Goal: Task Accomplishment & Management: Manage account settings

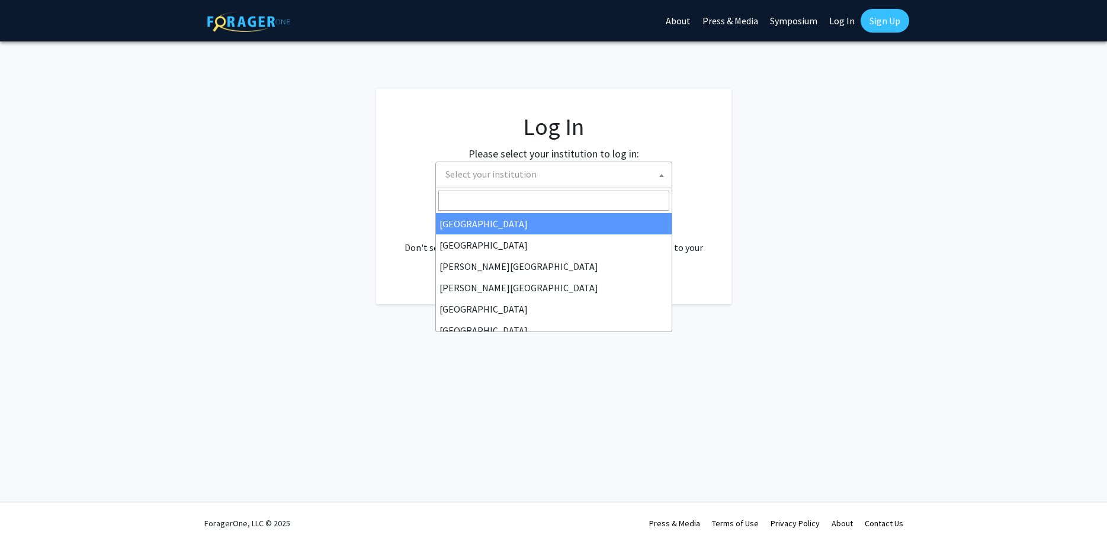
click at [484, 168] on span "Select your institution" at bounding box center [555, 174] width 231 height 24
select select "34"
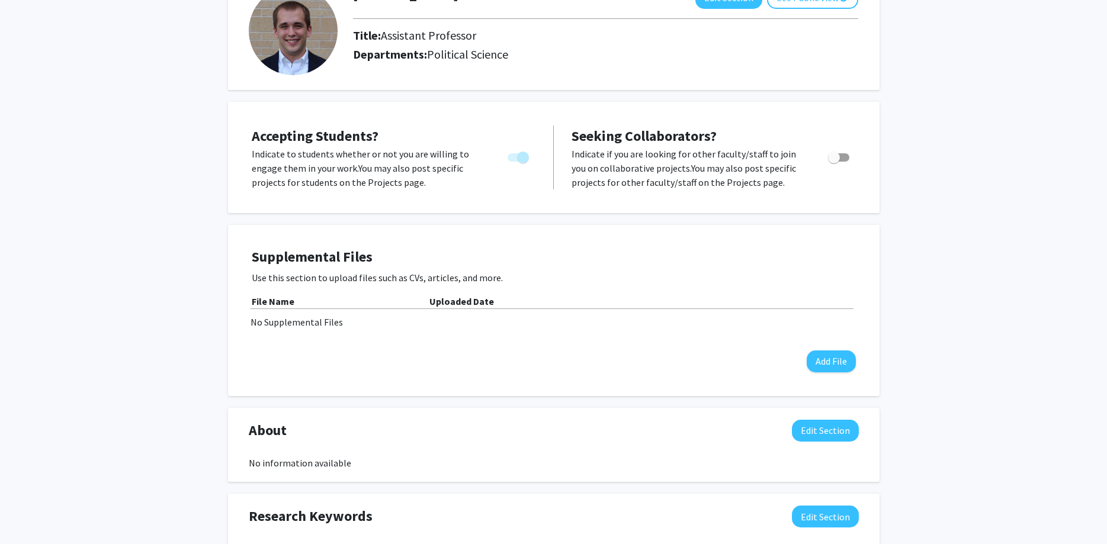
scroll to position [121, 0]
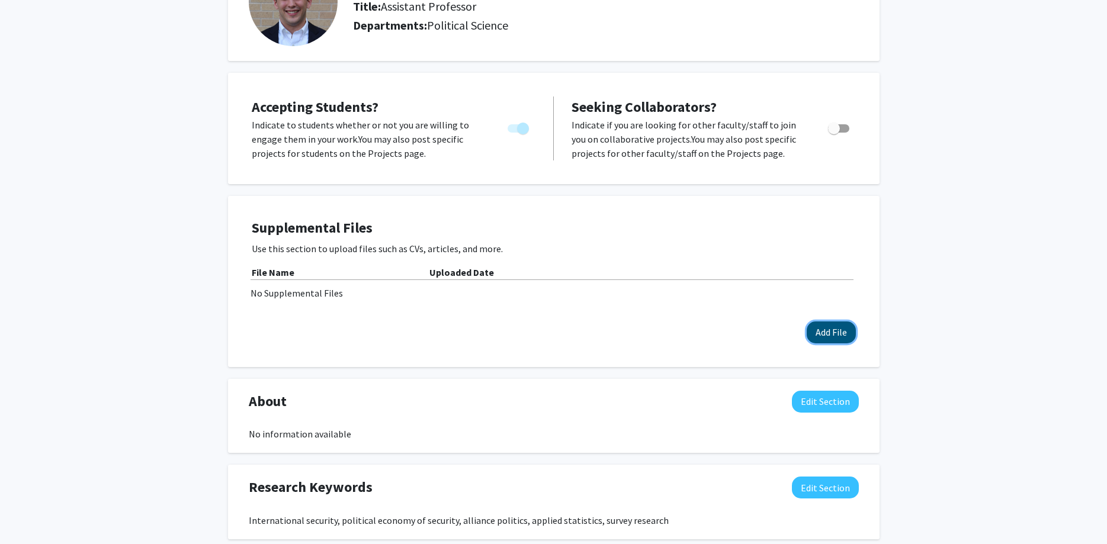
click at [827, 332] on button "Add File" at bounding box center [830, 332] width 49 height 22
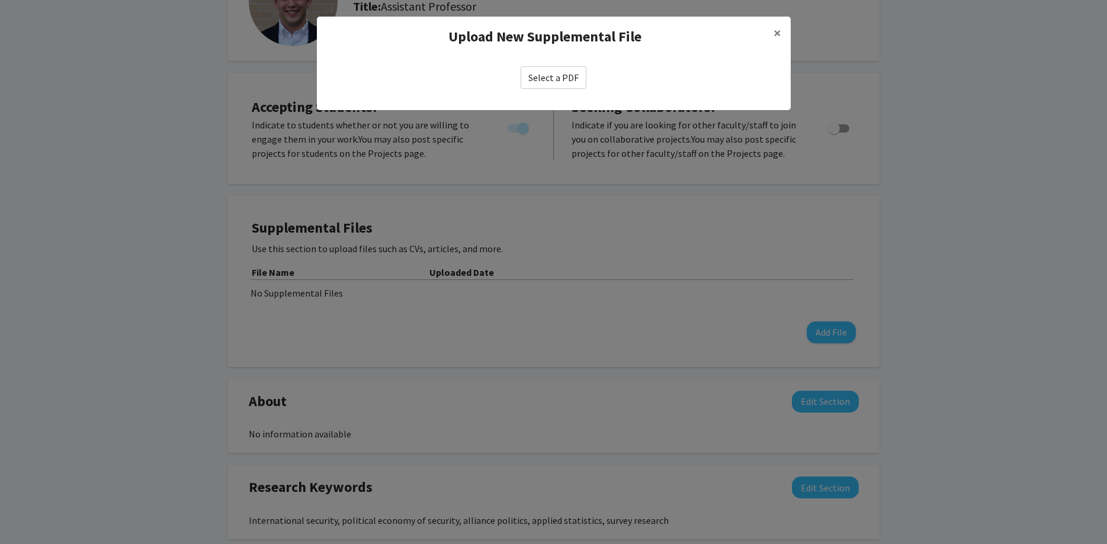
click at [545, 83] on label "Select a PDF" at bounding box center [553, 77] width 66 height 22
click at [0, 0] on input "Select a PDF" at bounding box center [0, 0] width 0 height 0
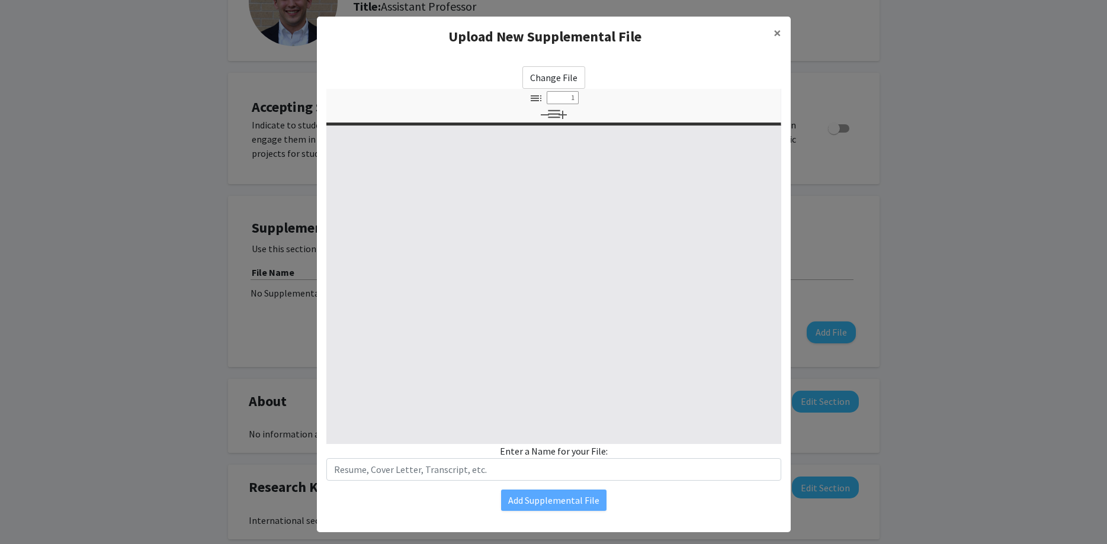
select select "custom"
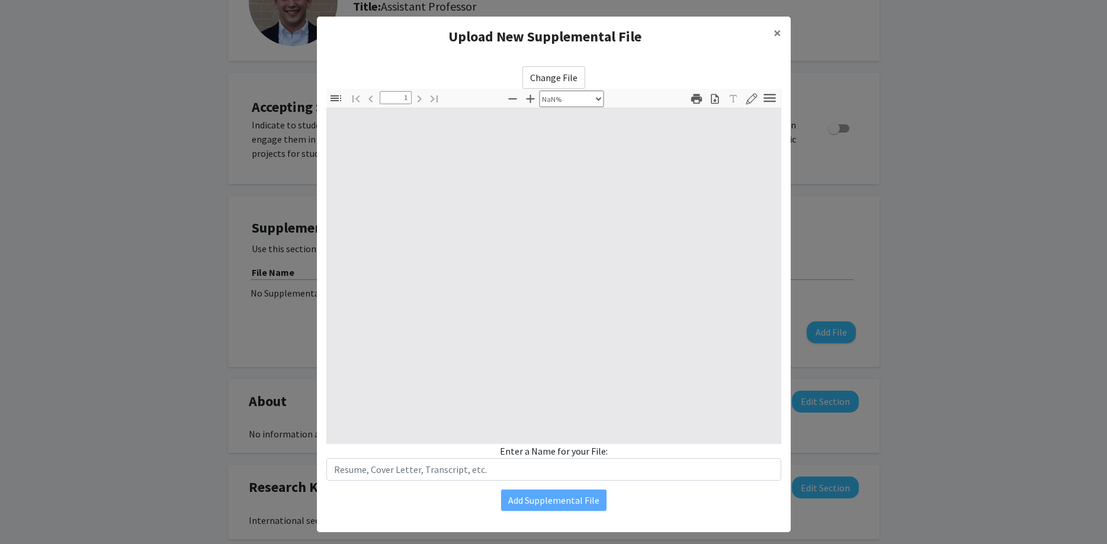
type input "0"
select select "auto"
type input "1"
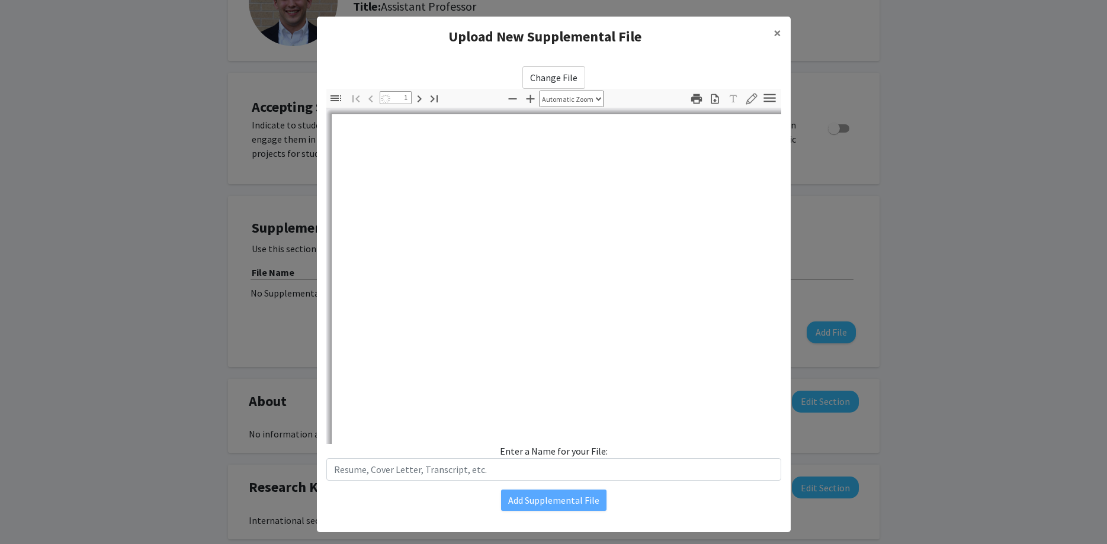
select select "auto"
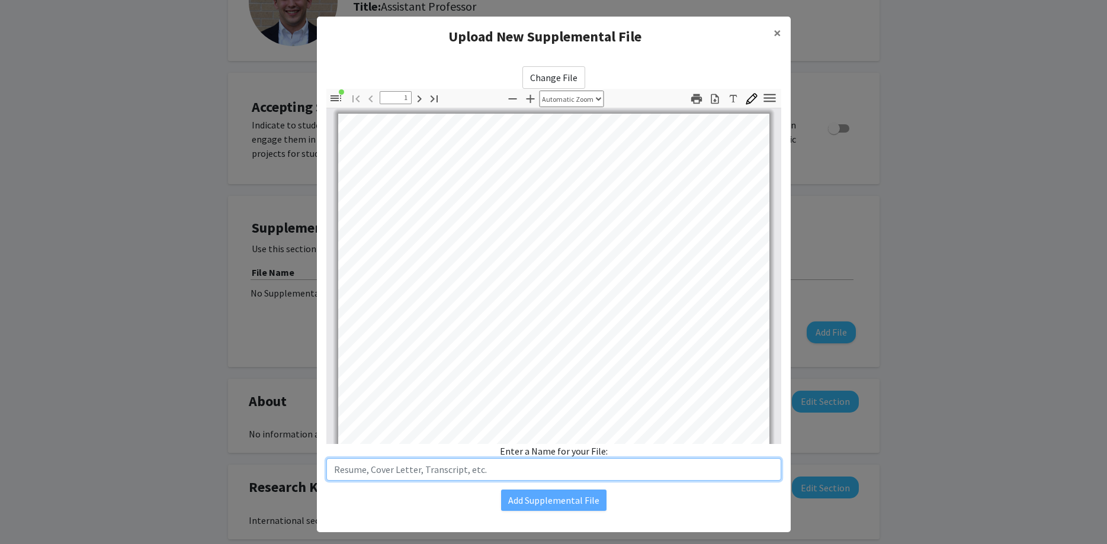
click at [371, 470] on input "text" at bounding box center [553, 469] width 455 height 22
type input "CV"
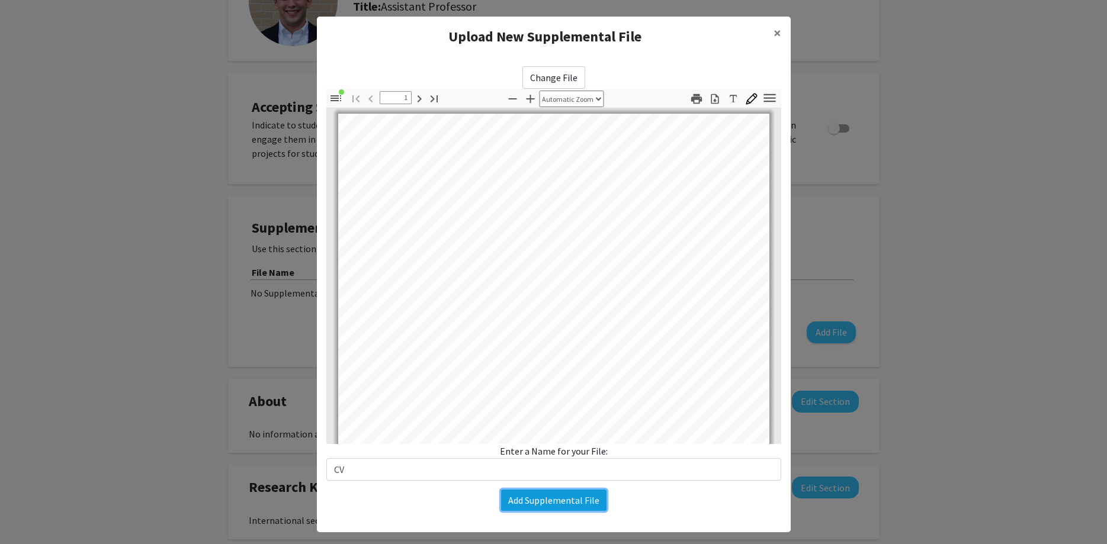
click at [572, 494] on button "Add Supplemental File" at bounding box center [553, 500] width 105 height 21
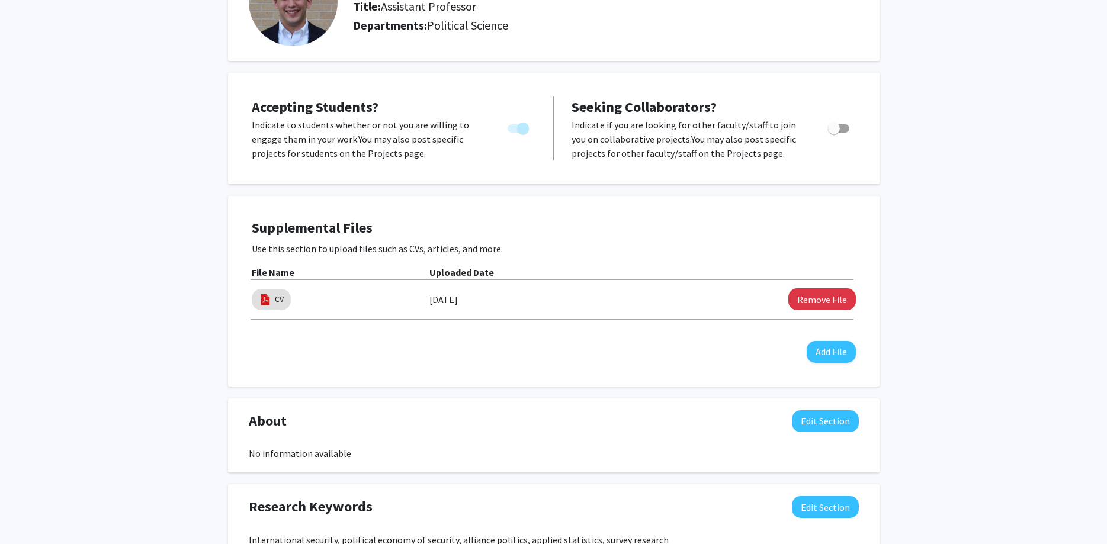
click at [501, 371] on div "Supplemental Files Use this section to upload files such as CVs, articles, and …" at bounding box center [554, 291] width 628 height 167
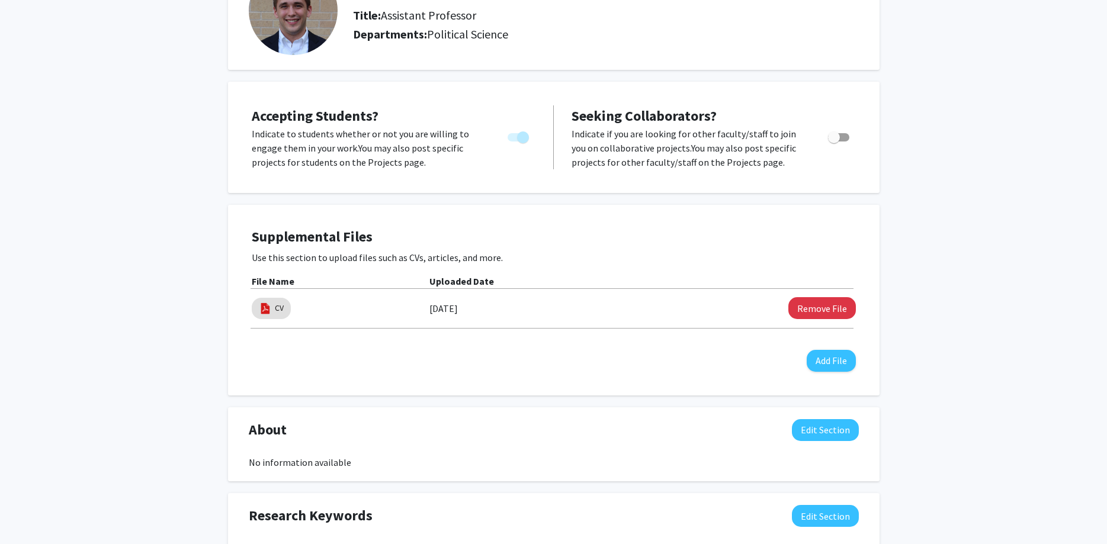
scroll to position [0, 0]
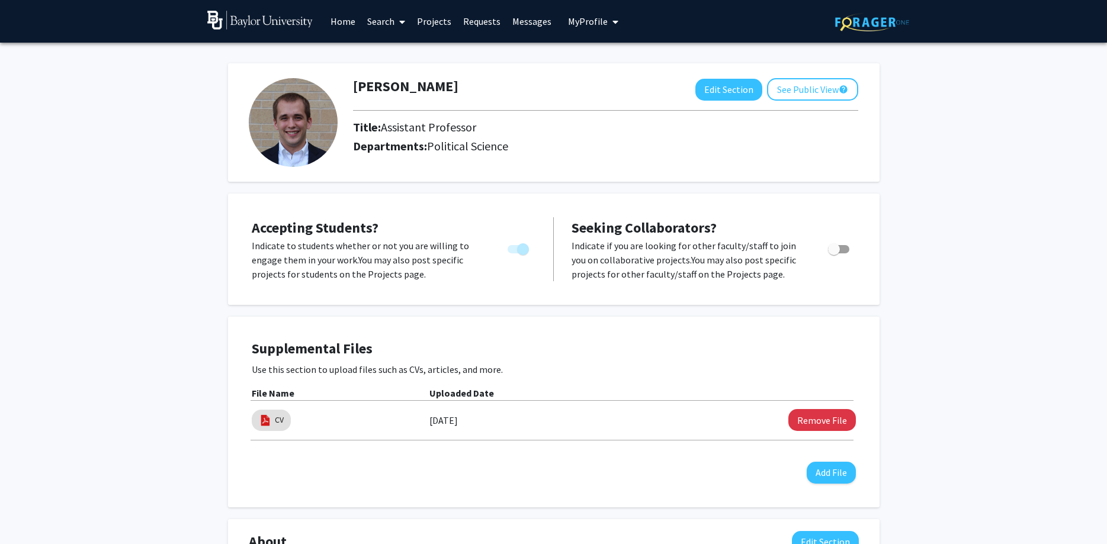
click at [443, 18] on link "Projects" at bounding box center [434, 21] width 46 height 41
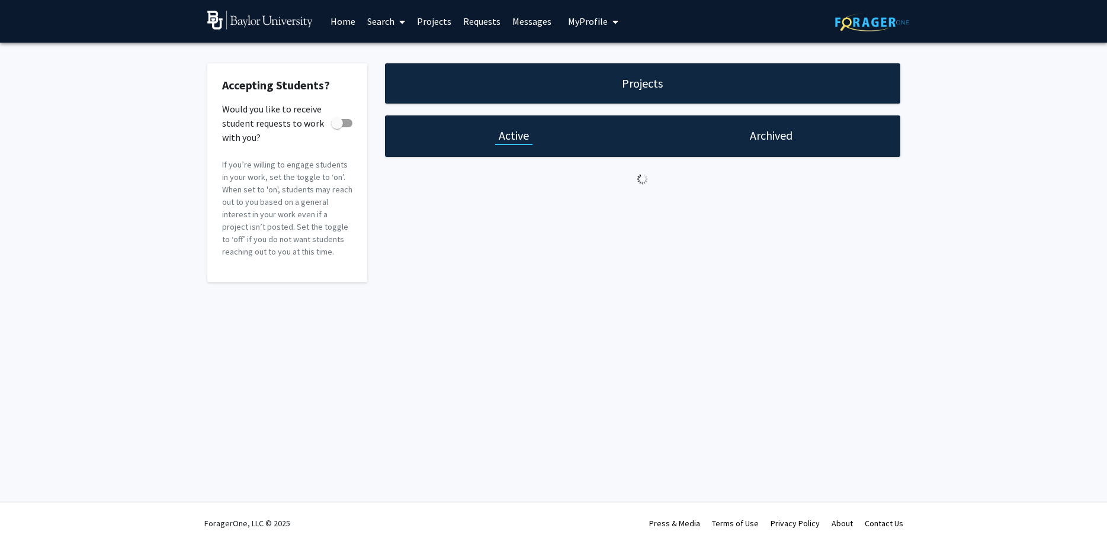
checkbox input "true"
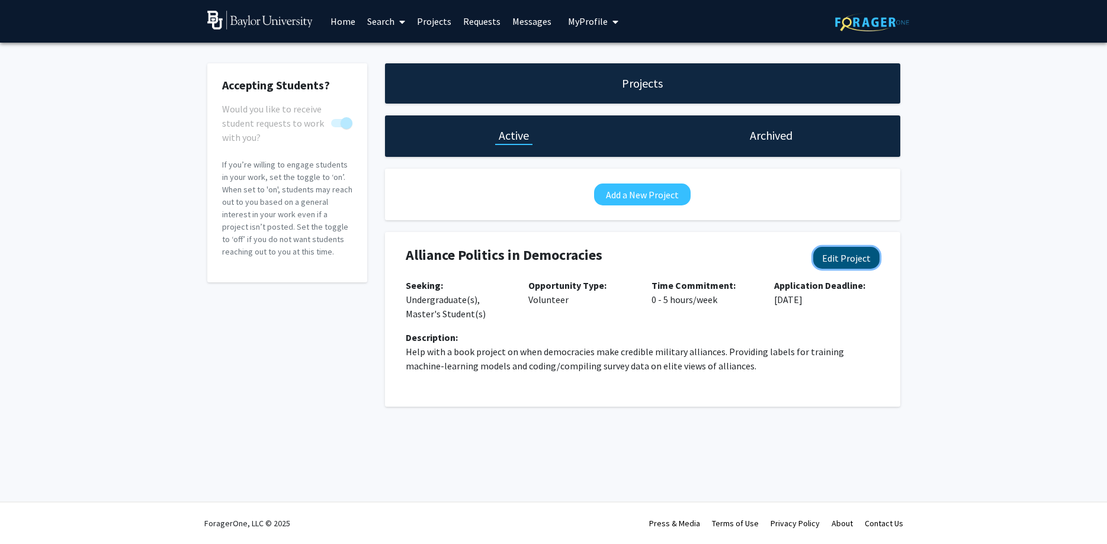
click at [833, 259] on button "Edit Project" at bounding box center [846, 258] width 66 height 22
select select "0 - 5"
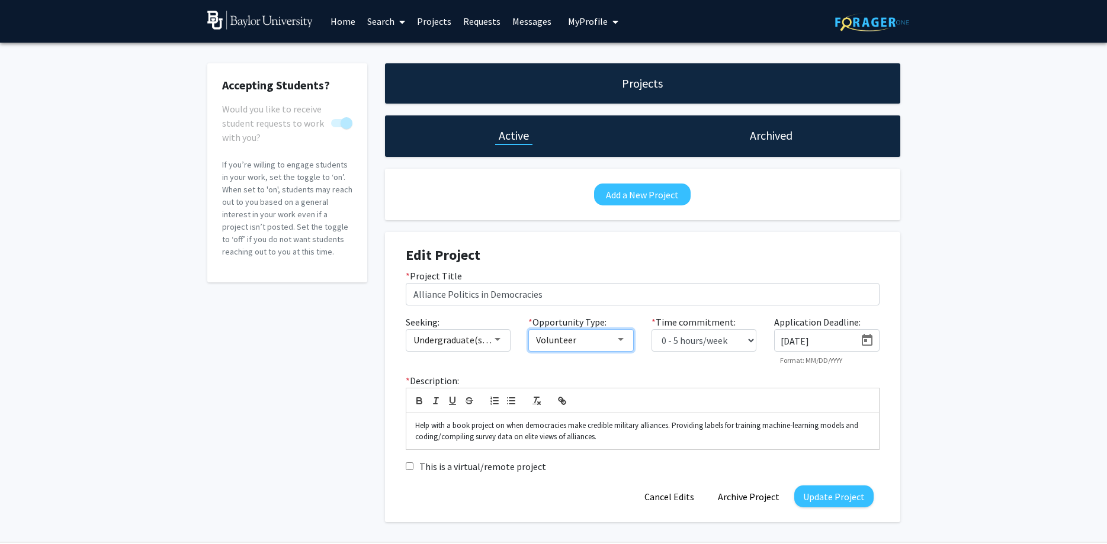
click at [582, 337] on div "Volunteer" at bounding box center [575, 340] width 79 height 14
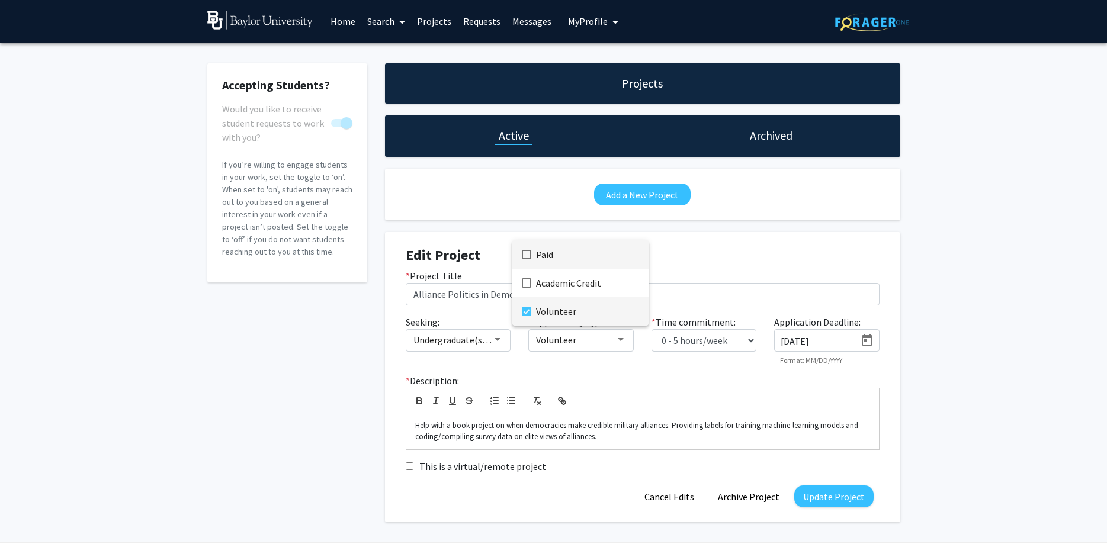
click at [543, 256] on span "Paid" at bounding box center [587, 254] width 103 height 28
click at [308, 392] on div at bounding box center [553, 272] width 1107 height 544
click at [771, 440] on p "Help with a book project on when democracies make credible military alliances. …" at bounding box center [642, 431] width 455 height 22
click at [674, 428] on p "Help with a book project on when democracies make credible military alliances. …" at bounding box center [642, 431] width 455 height 22
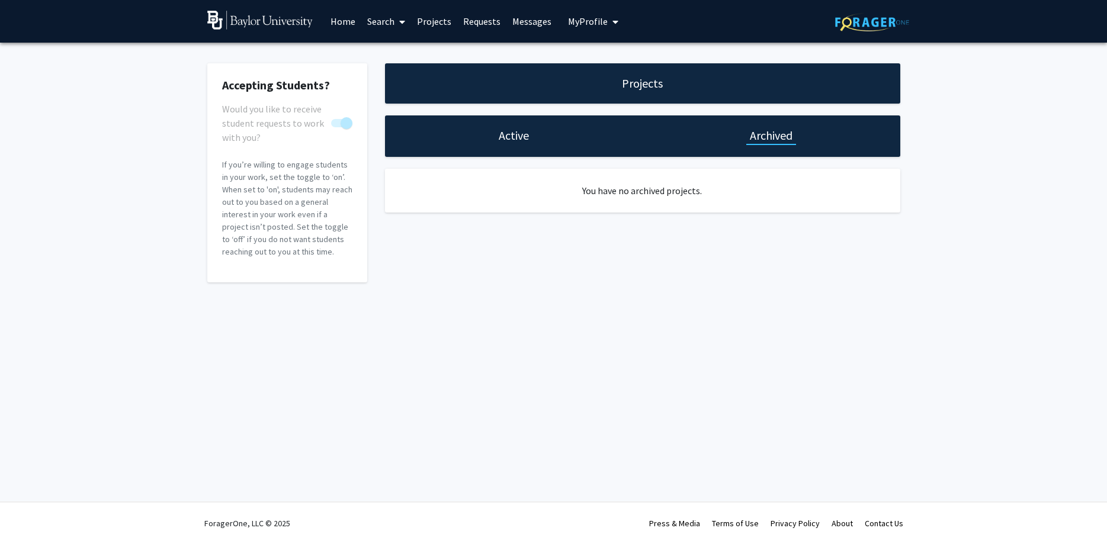
click at [509, 128] on h1 "Active" at bounding box center [514, 135] width 30 height 17
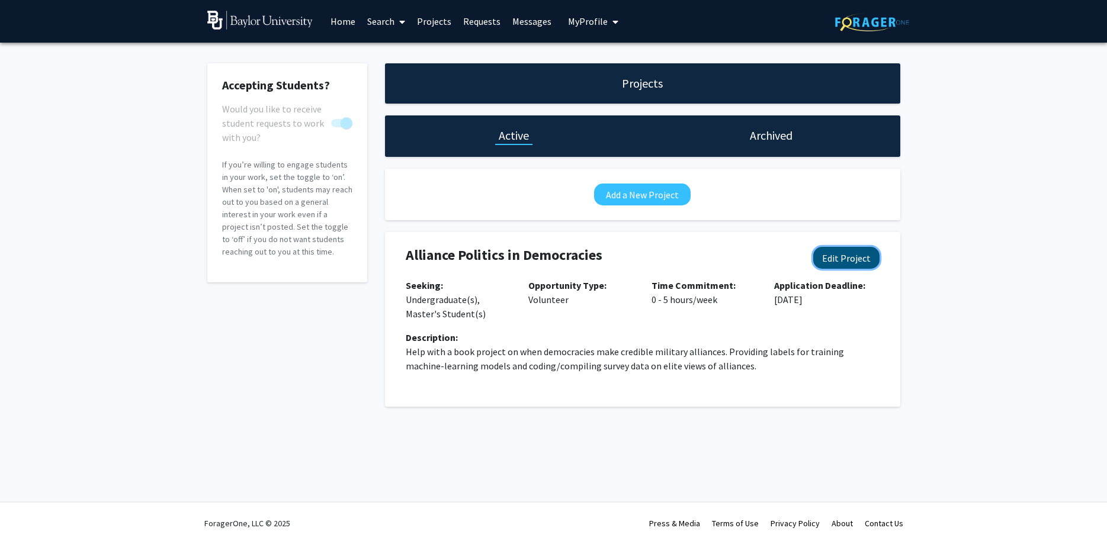
click at [836, 263] on button "Edit Project" at bounding box center [846, 258] width 66 height 22
select select "0 - 5"
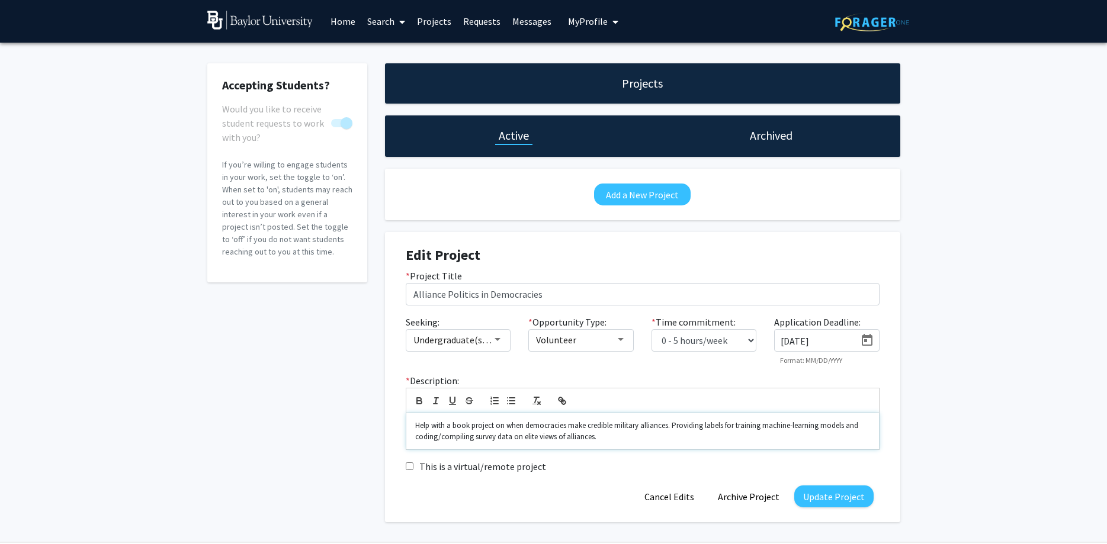
click at [676, 422] on p "Help with a book project on when democracies make credible military alliances. …" at bounding box center [642, 431] width 455 height 22
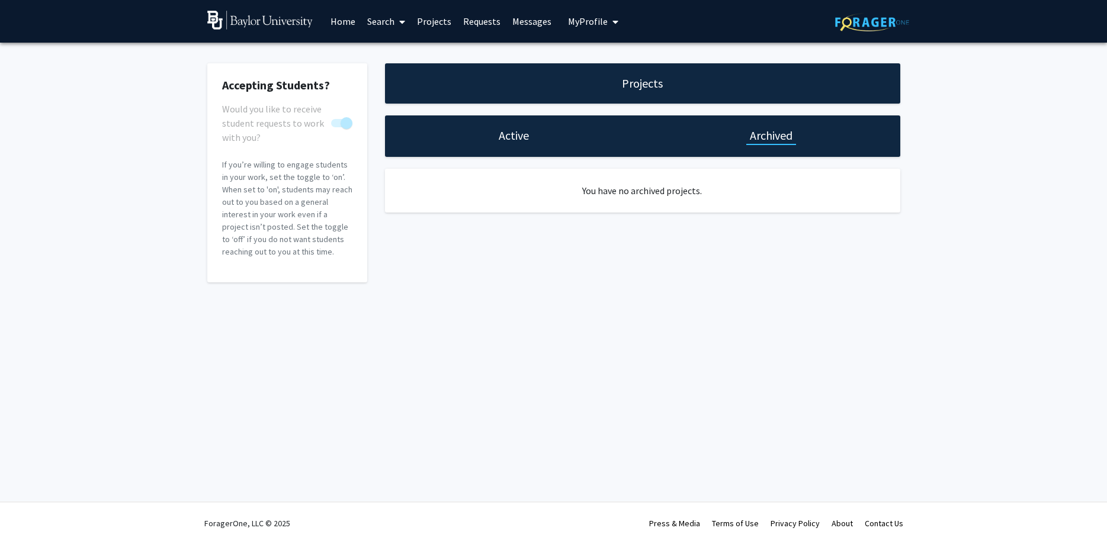
click at [522, 146] on div "Active" at bounding box center [514, 135] width 258 height 41
click at [517, 136] on h1 "Active" at bounding box center [514, 135] width 30 height 17
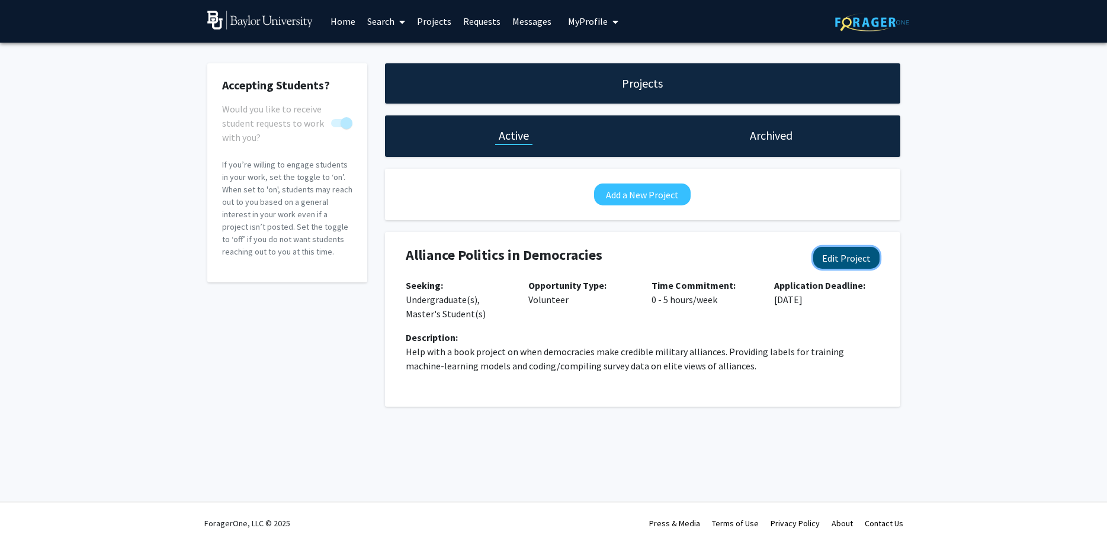
click at [831, 258] on button "Edit Project" at bounding box center [846, 258] width 66 height 22
select select "0 - 5"
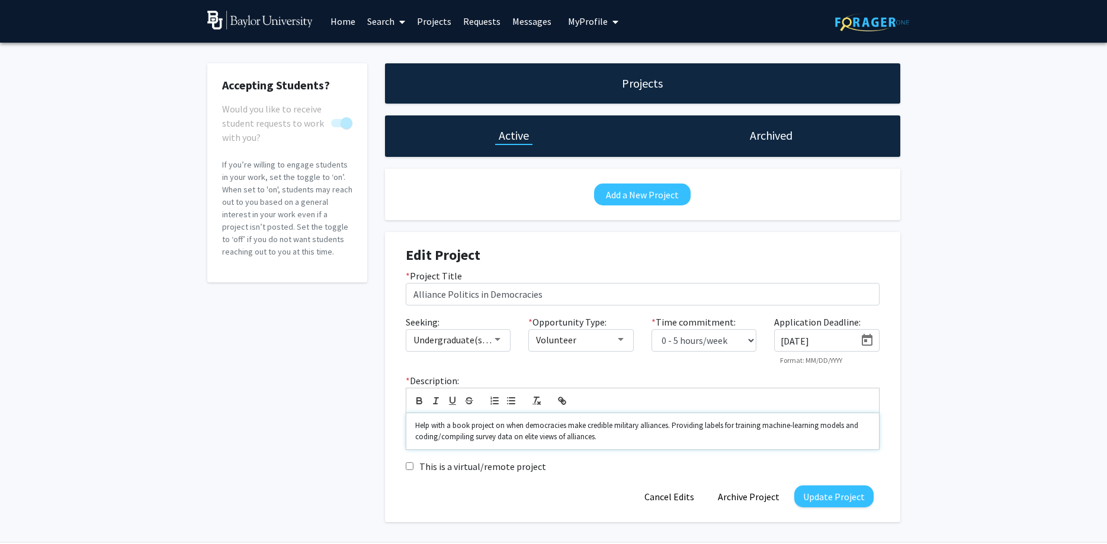
click at [670, 425] on p "Help with a book project on when democracies make credible military alliances. …" at bounding box center [642, 431] width 455 height 22
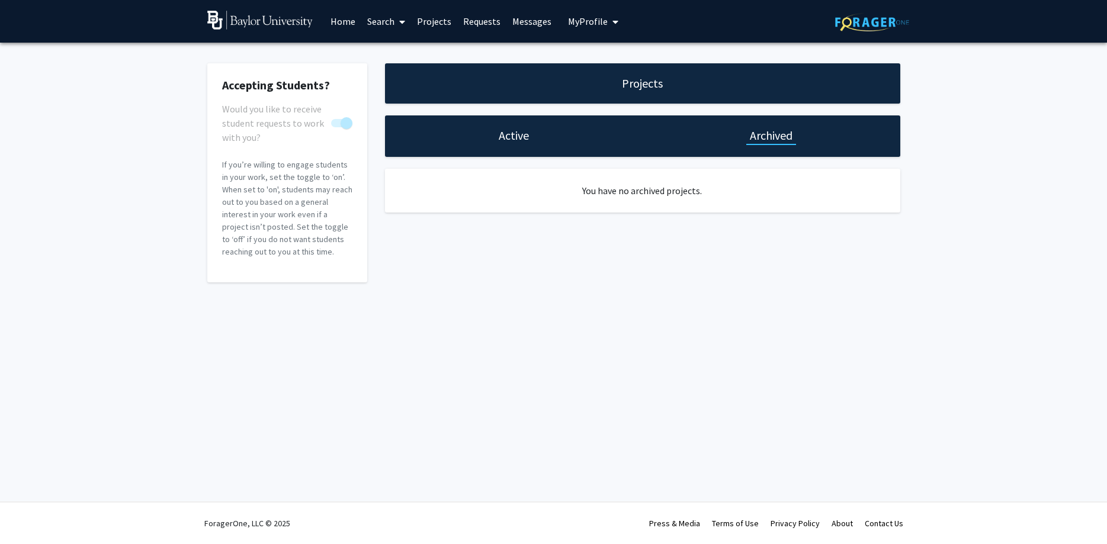
click at [514, 130] on h1 "Active" at bounding box center [514, 135] width 30 height 17
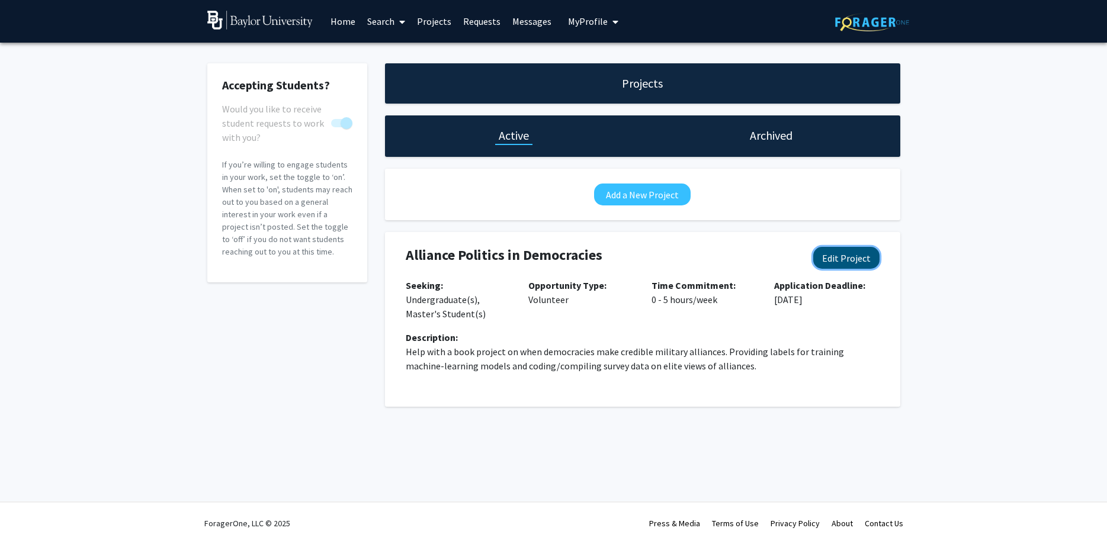
click at [838, 253] on button "Edit Project" at bounding box center [846, 258] width 66 height 22
select select "0 - 5"
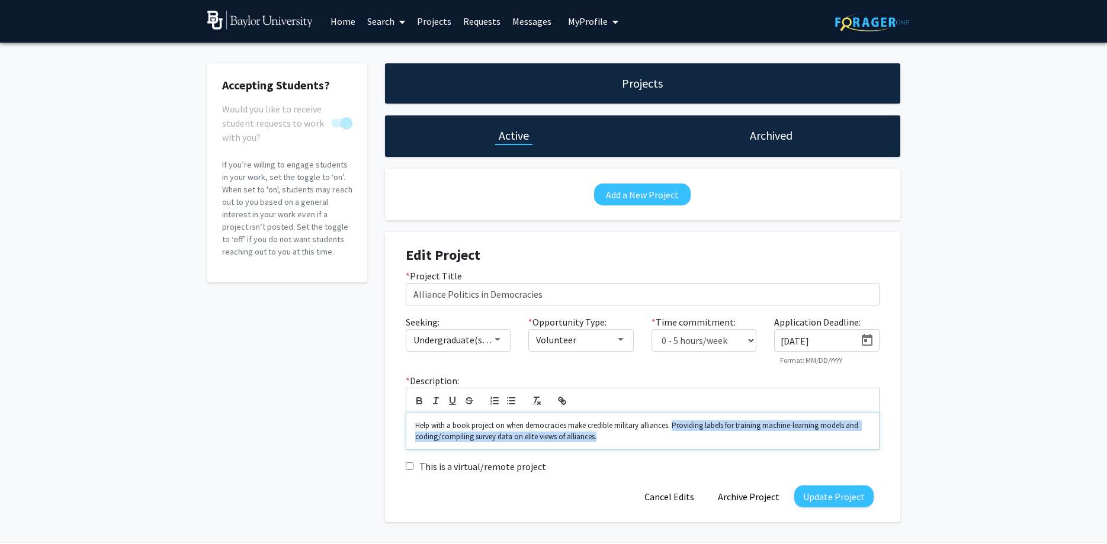
drag, startPoint x: 673, startPoint y: 427, endPoint x: 687, endPoint y: 436, distance: 16.8
click at [687, 436] on p "Help with a book project on when democracies make credible military alliances. …" at bounding box center [642, 431] width 455 height 22
drag, startPoint x: 694, startPoint y: 436, endPoint x: 587, endPoint y: 436, distance: 107.2
click at [587, 436] on p "Help with a book project on when democracies make credible military alliances. …" at bounding box center [642, 431] width 455 height 22
click at [484, 329] on div "Seeking: Undergraduate(s), Master's Student(s)" at bounding box center [458, 340] width 123 height 50
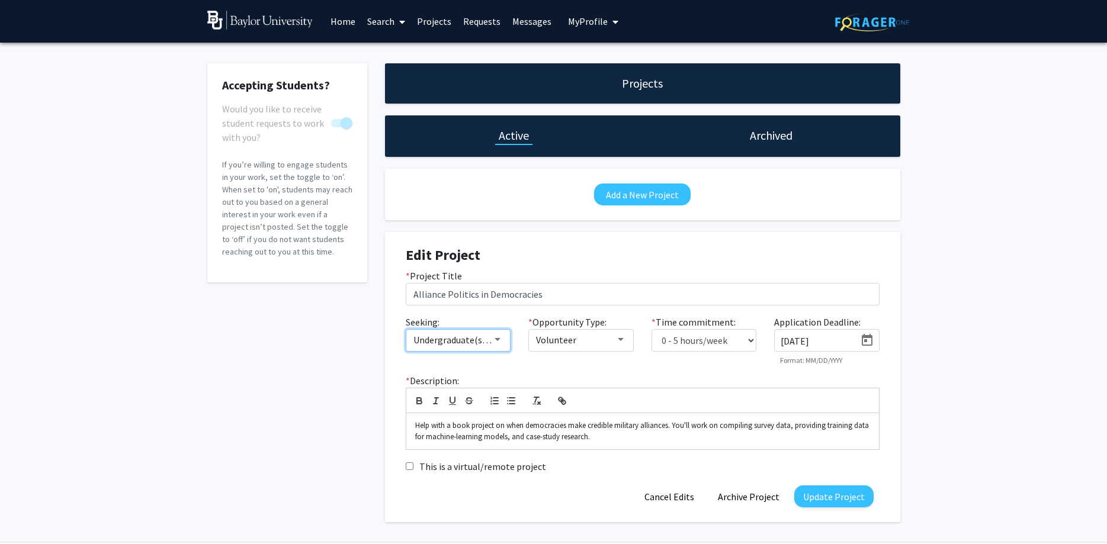
click at [481, 339] on span "Undergraduate(s), Master's Student(s)" at bounding box center [491, 340] width 156 height 12
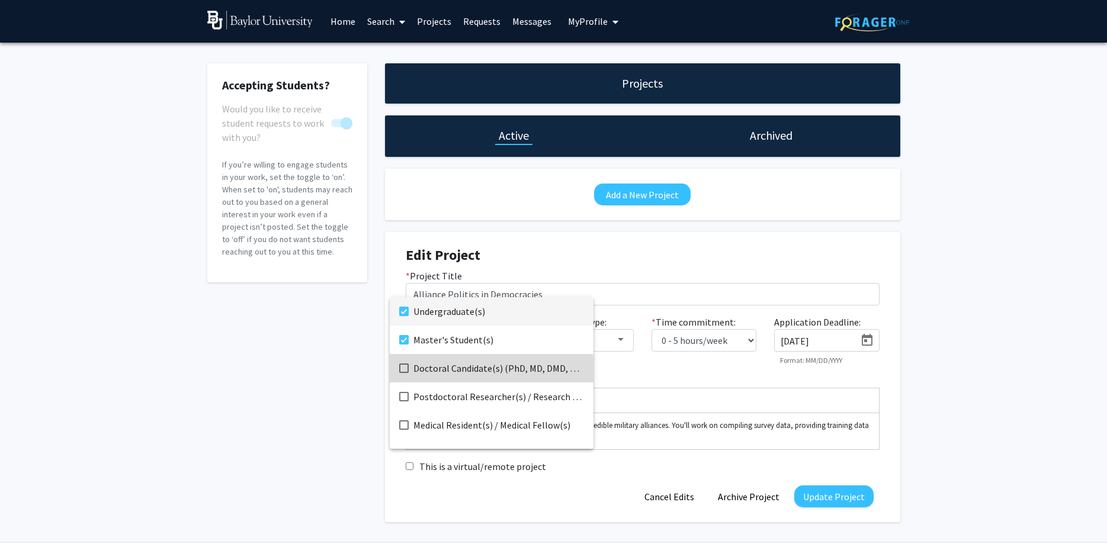
click at [456, 372] on span "Doctoral Candidate(s) (PhD, MD, DMD, PharmD, etc.)" at bounding box center [498, 368] width 171 height 28
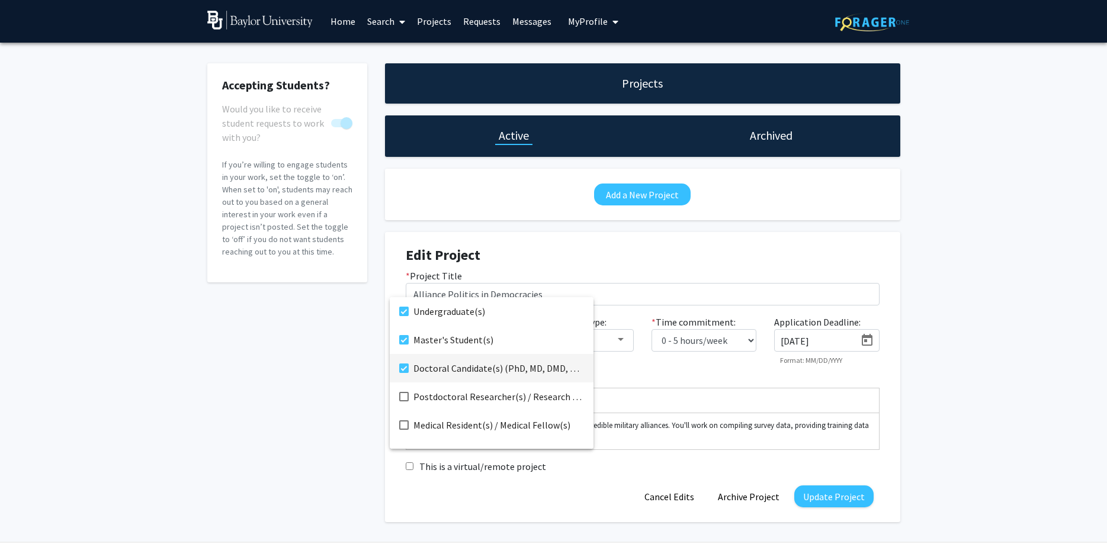
click at [313, 361] on div at bounding box center [553, 272] width 1107 height 544
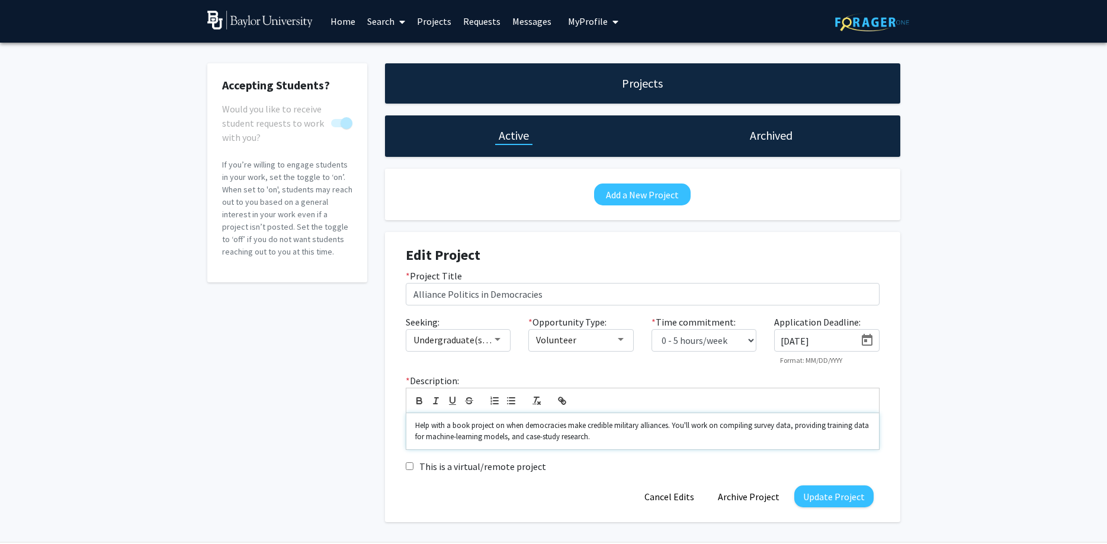
click at [625, 443] on div "Help with a book project on when democracies make credible military alliances. …" at bounding box center [642, 431] width 472 height 36
click at [670, 429] on p "Help with a book project on when democracies make credible military alliances. …" at bounding box center [642, 431] width 455 height 22
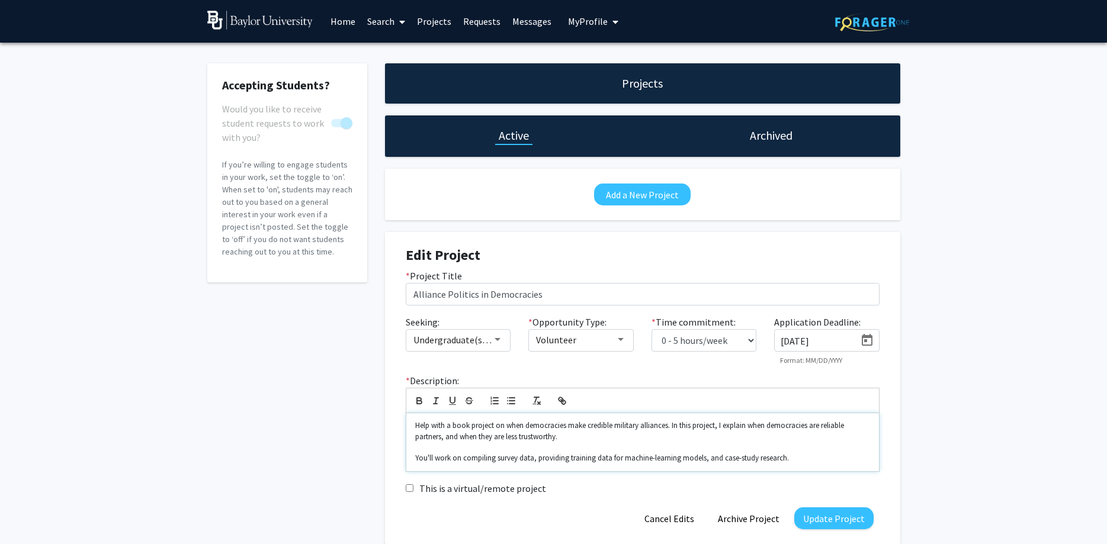
drag, startPoint x: 800, startPoint y: 458, endPoint x: 809, endPoint y: 458, distance: 8.9
click at [806, 458] on p "You'll work on compiling survey data, providing training data for machine-learn…" at bounding box center [642, 458] width 455 height 11
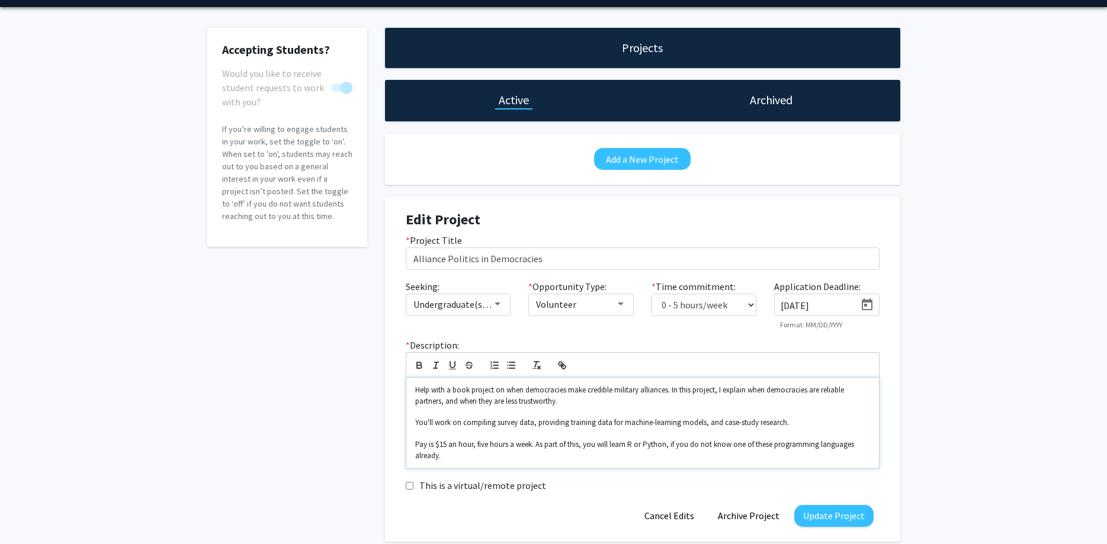
scroll to position [60, 0]
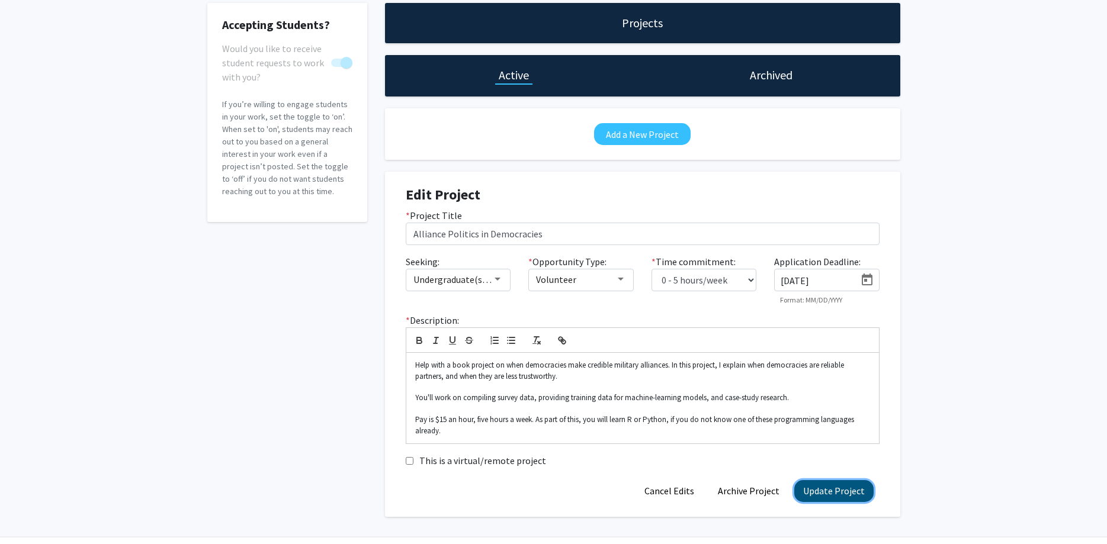
click at [830, 487] on button "Update Project" at bounding box center [833, 491] width 79 height 22
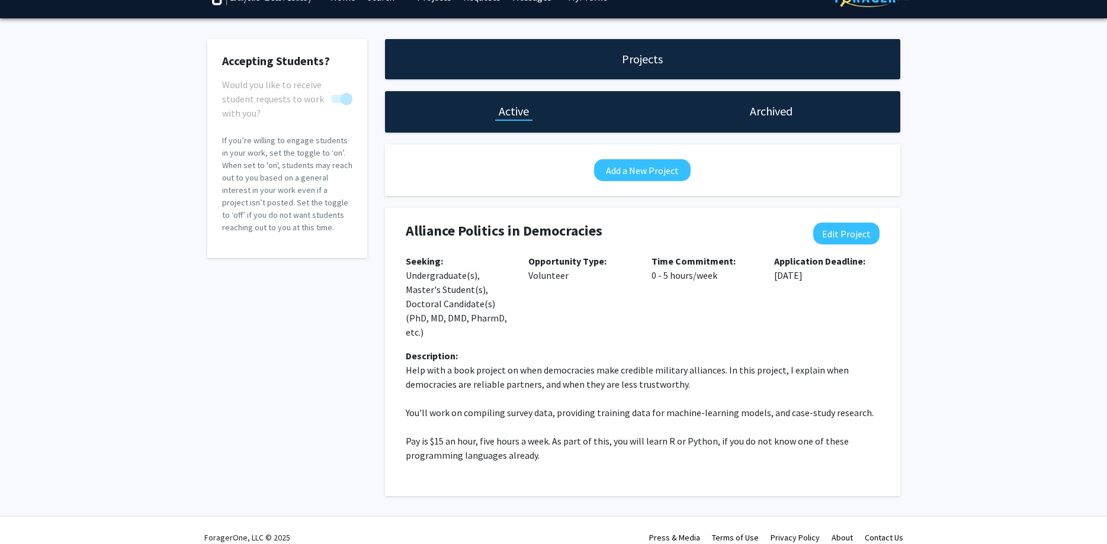
scroll to position [38, 0]
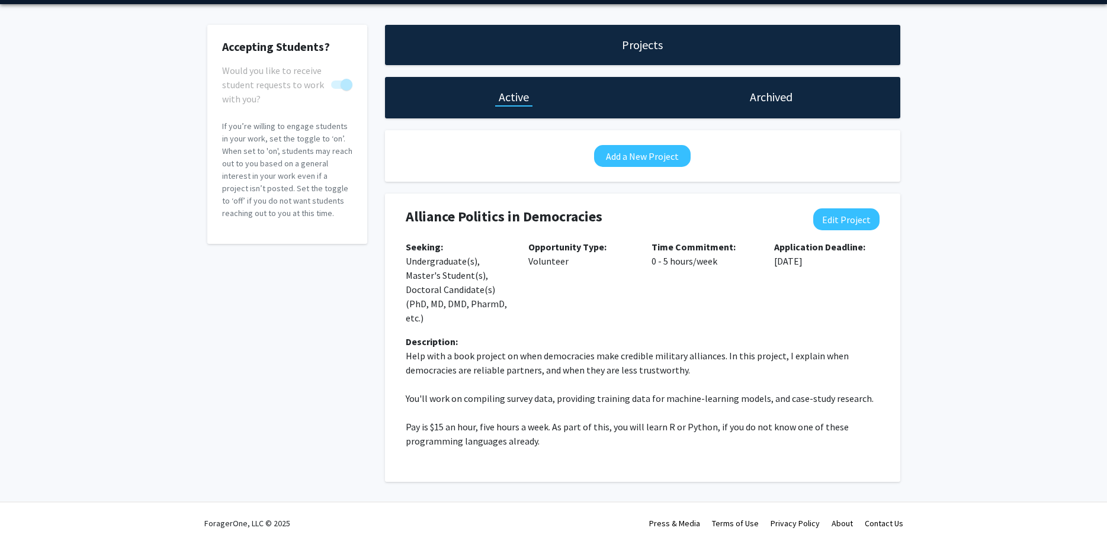
click at [833, 232] on div "Alliance Politics in Democracies Edit Project" at bounding box center [642, 223] width 491 height 31
click at [838, 221] on button "Edit Project" at bounding box center [846, 219] width 66 height 22
select select "0 - 5"
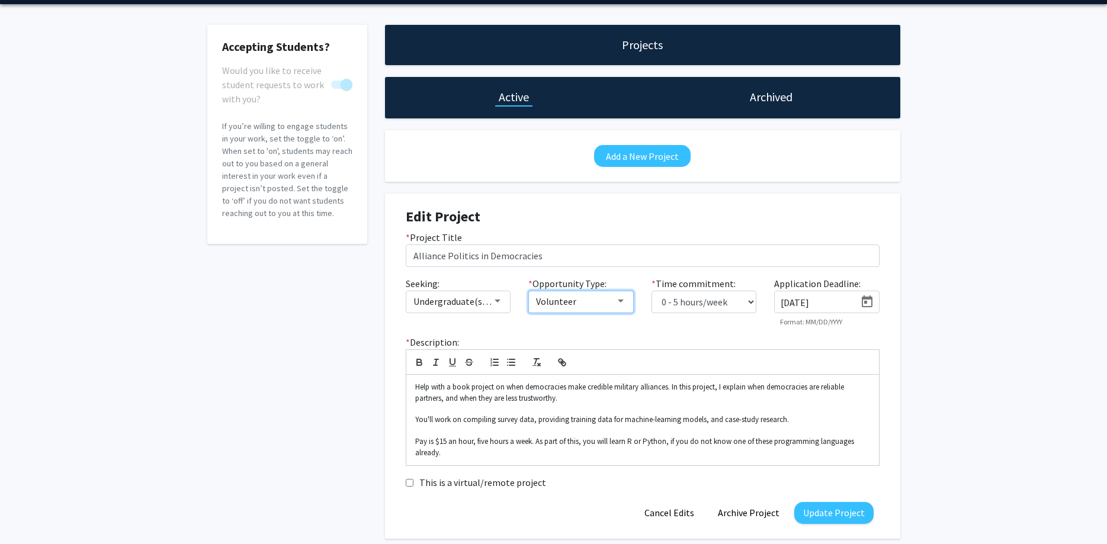
click at [543, 297] on span "Volunteer" at bounding box center [556, 301] width 40 height 12
click at [539, 213] on span "Paid" at bounding box center [587, 216] width 103 height 28
click at [821, 510] on div at bounding box center [553, 272] width 1107 height 544
click at [821, 512] on button "Update Project" at bounding box center [833, 513] width 79 height 22
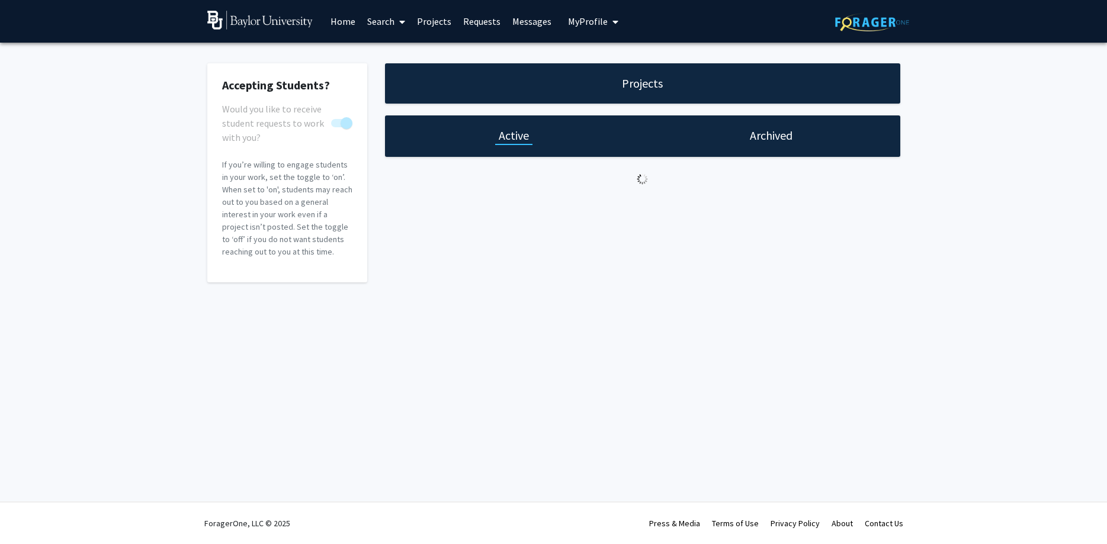
scroll to position [0, 0]
